Goal: Task Accomplishment & Management: Manage account settings

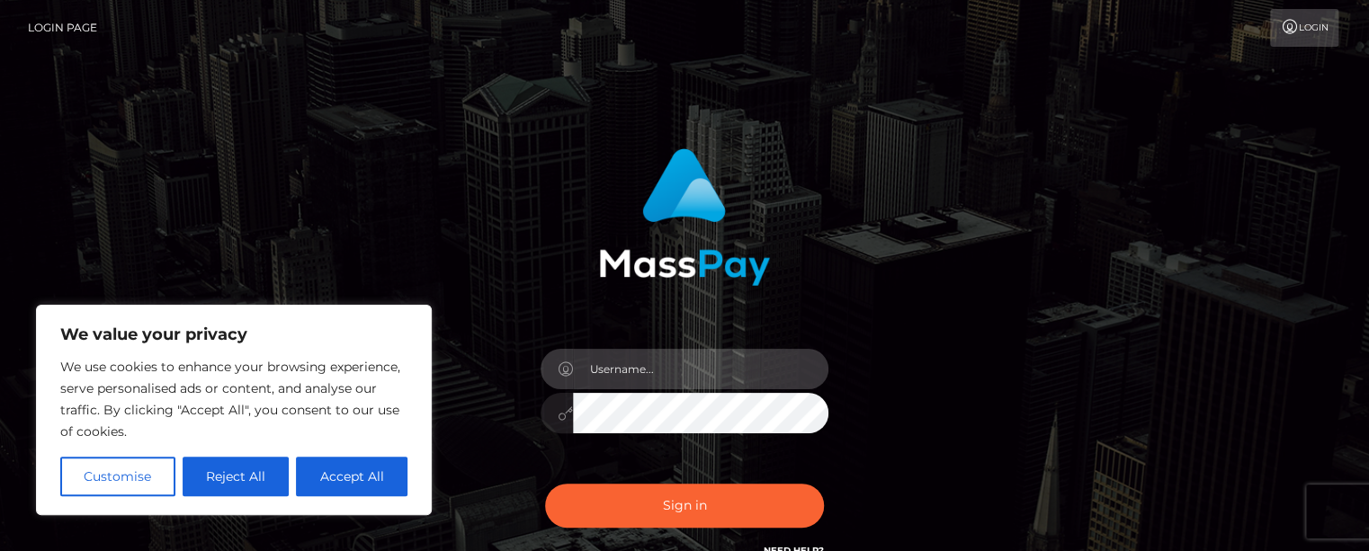
type input "[EMAIL_ADDRESS][DOMAIN_NAME]"
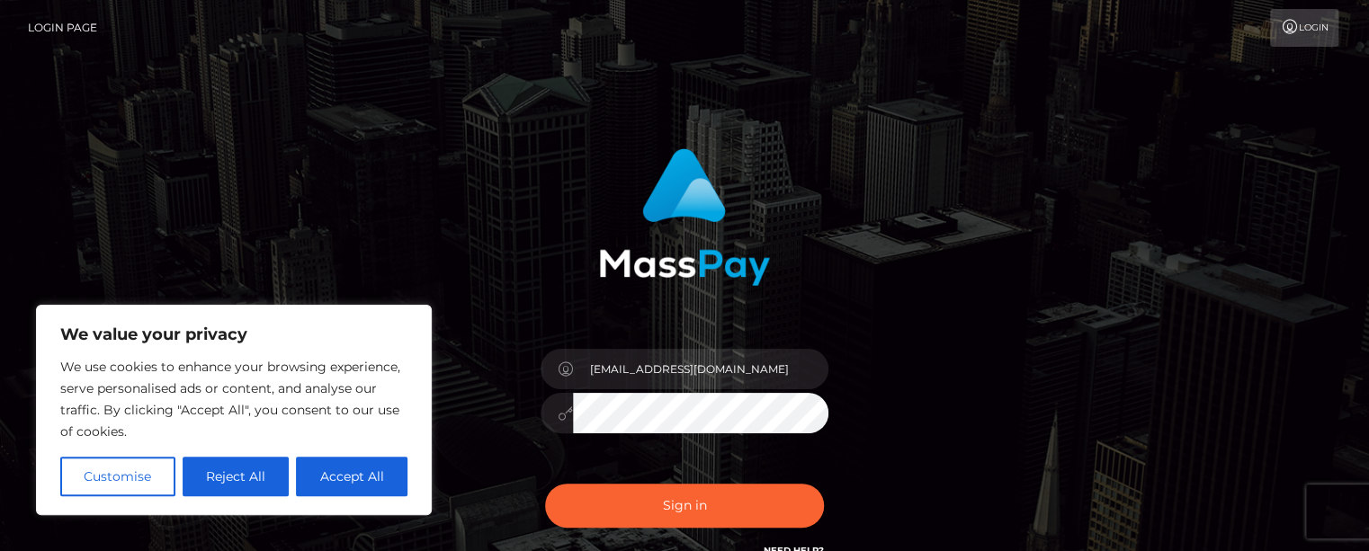
click at [366, 487] on button "Accept All" at bounding box center [352, 477] width 112 height 40
checkbox input "true"
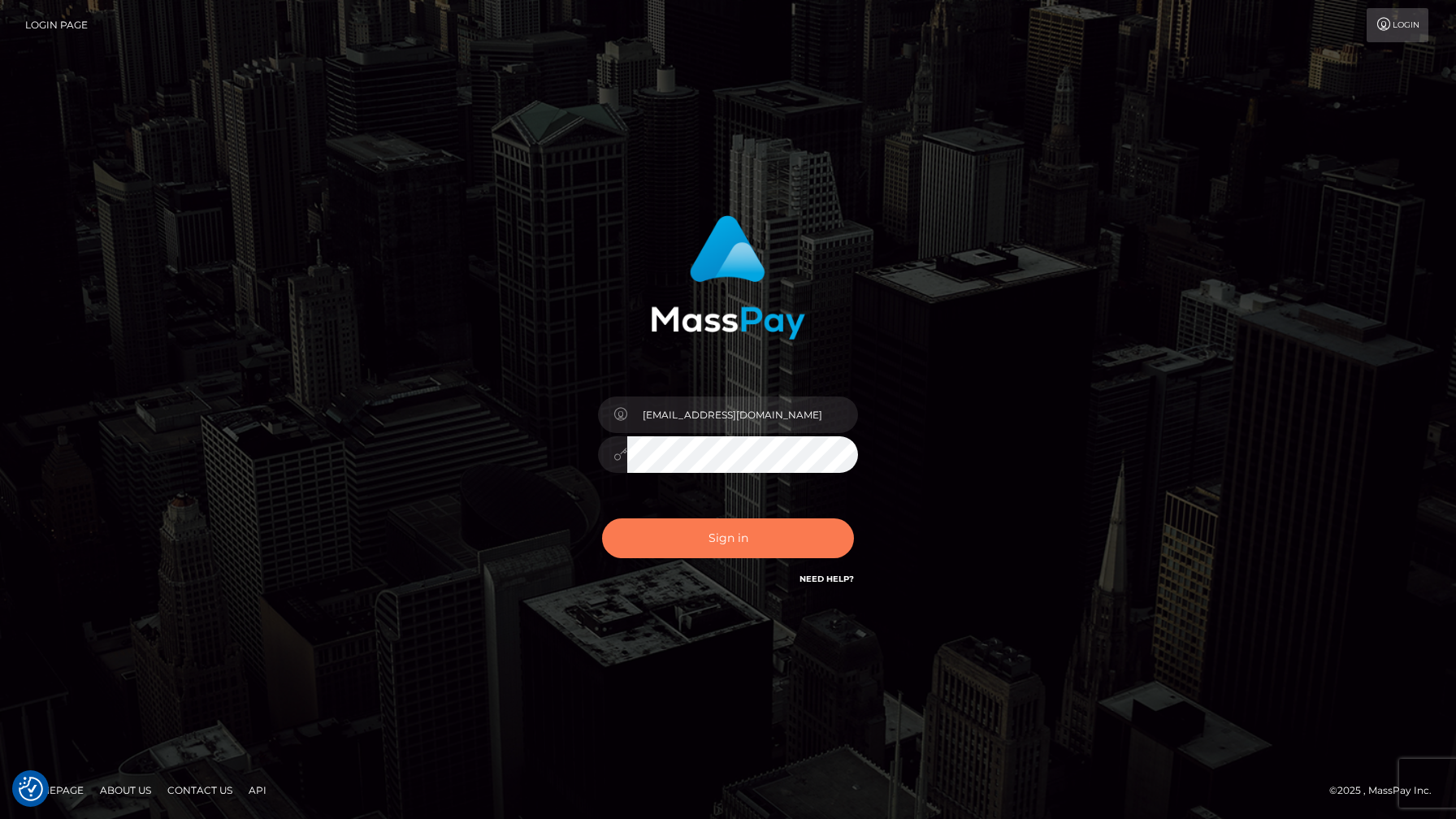
click at [763, 497] on button "Sign in" at bounding box center [727, 538] width 252 height 40
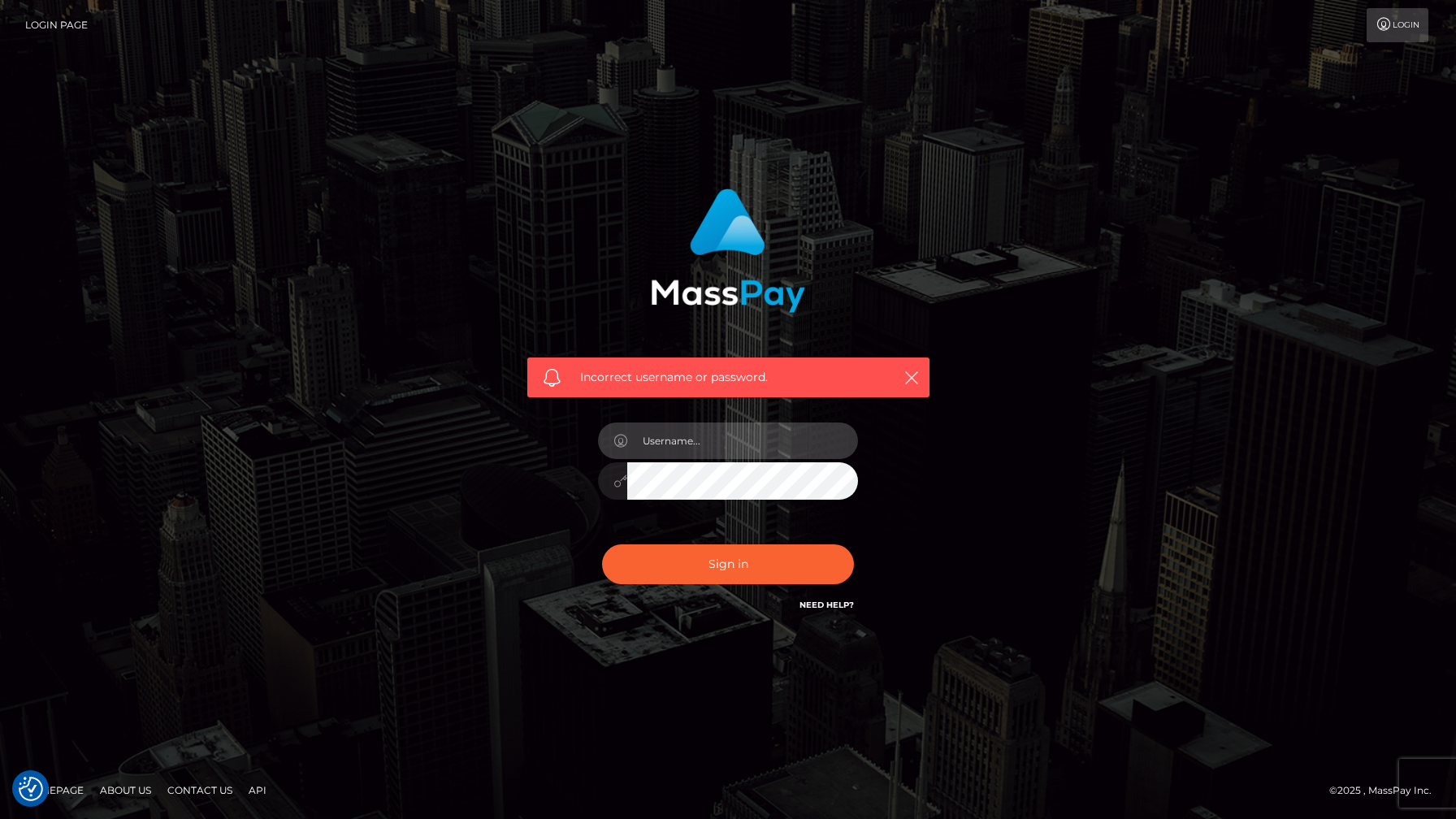
type input "[EMAIL_ADDRESS][DOMAIN_NAME]"
click at [609, 482] on div at bounding box center [728, 478] width 260 height 32
click at [731, 570] on button "Sign in" at bounding box center [727, 564] width 252 height 40
